Goal: Task Accomplishment & Management: Use online tool/utility

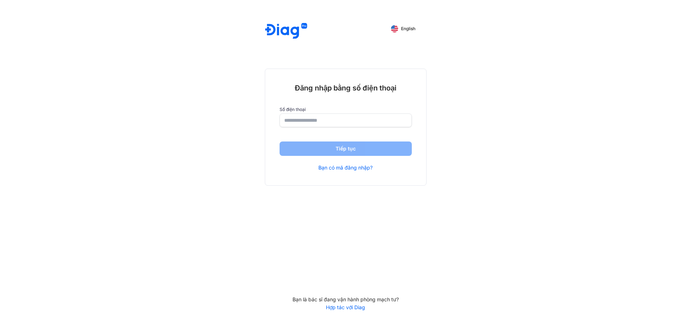
click at [333, 118] on input "number" at bounding box center [345, 120] width 123 height 13
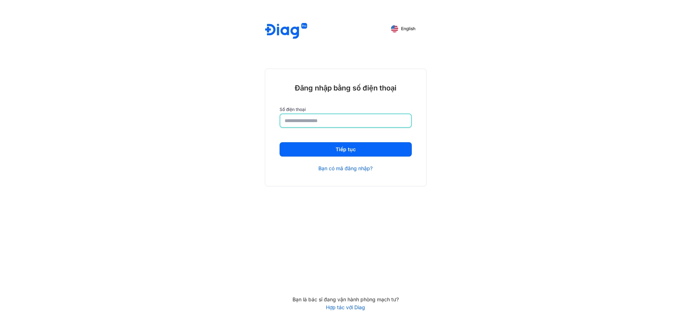
type input "**********"
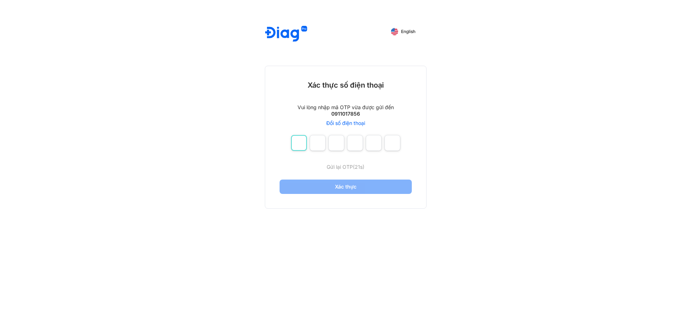
click at [299, 144] on input "number" at bounding box center [299, 143] width 16 height 16
type input "*"
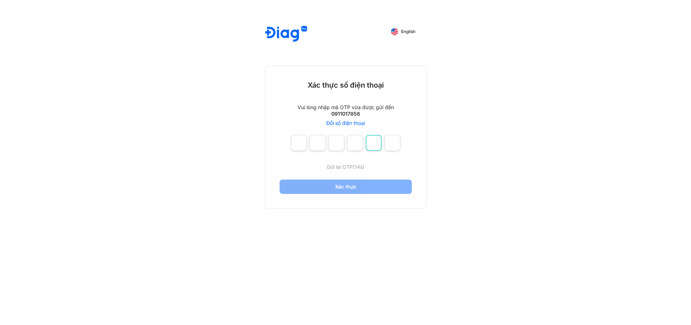
type input "*"
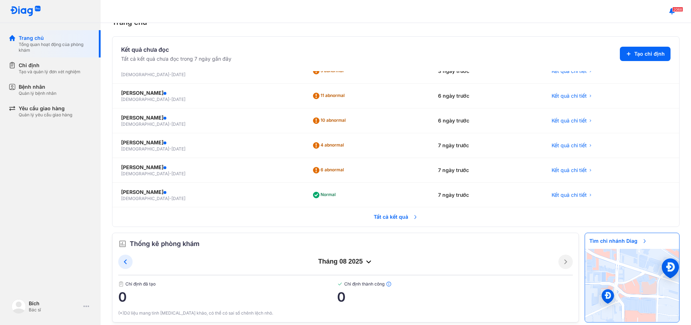
scroll to position [27, 0]
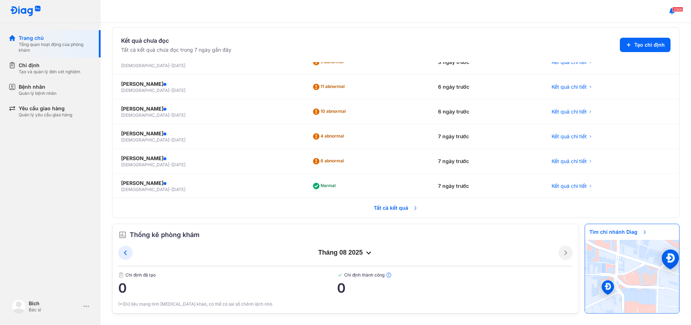
click at [403, 210] on span "Tất cả kết quả" at bounding box center [395, 208] width 53 height 16
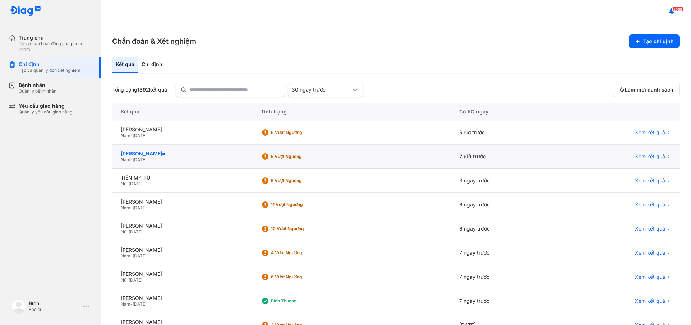
click at [157, 152] on div "[PERSON_NAME]" at bounding box center [182, 154] width 123 height 6
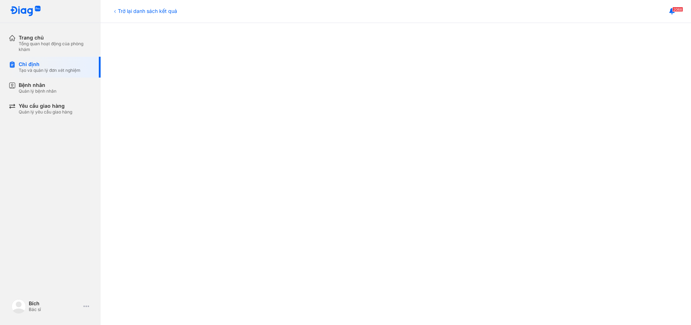
scroll to position [359, 0]
